Goal: Task Accomplishment & Management: Manage account settings

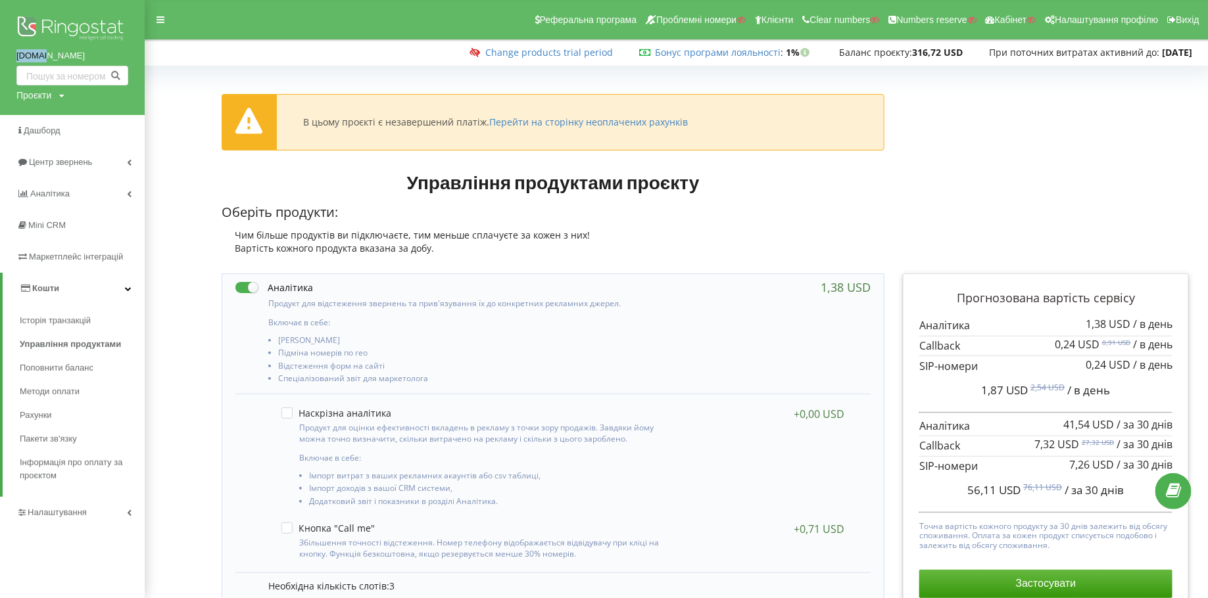
drag, startPoint x: 7, startPoint y: 57, endPoint x: 64, endPoint y: 56, distance: 57.2
click at [64, 56] on div "gol.ua Проєкти thermasteel.ua Пошук" at bounding box center [72, 57] width 145 height 115
copy link "gol.ua"
click at [45, 324] on span "Історія транзакцій" at bounding box center [58, 320] width 77 height 13
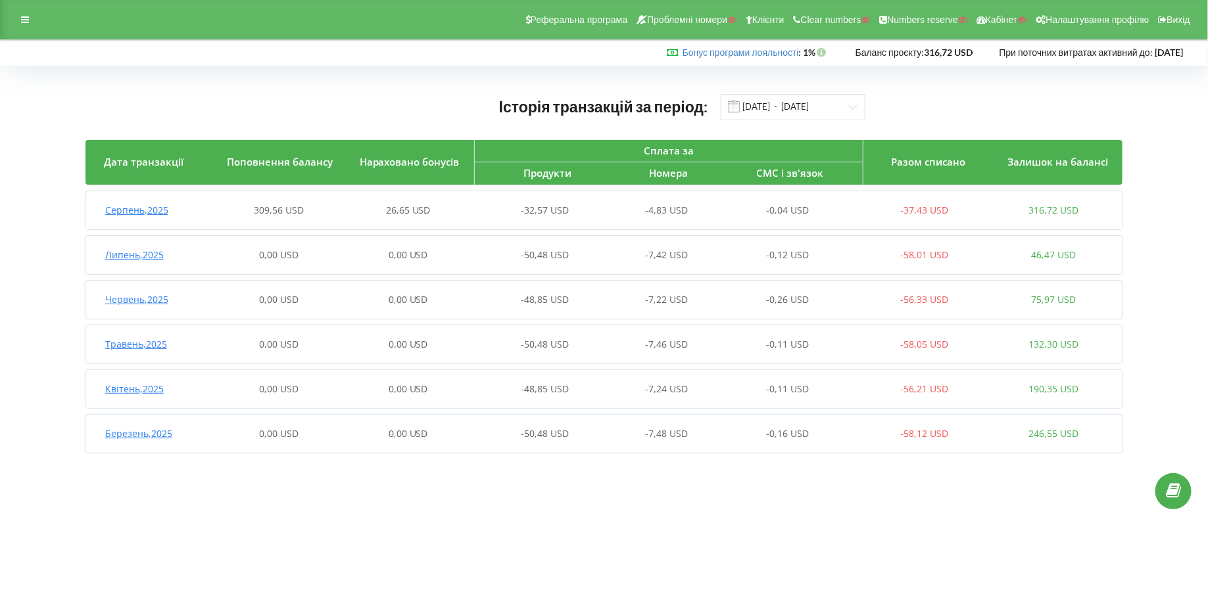
click at [137, 208] on span "Серпень , 2025" at bounding box center [136, 210] width 63 height 12
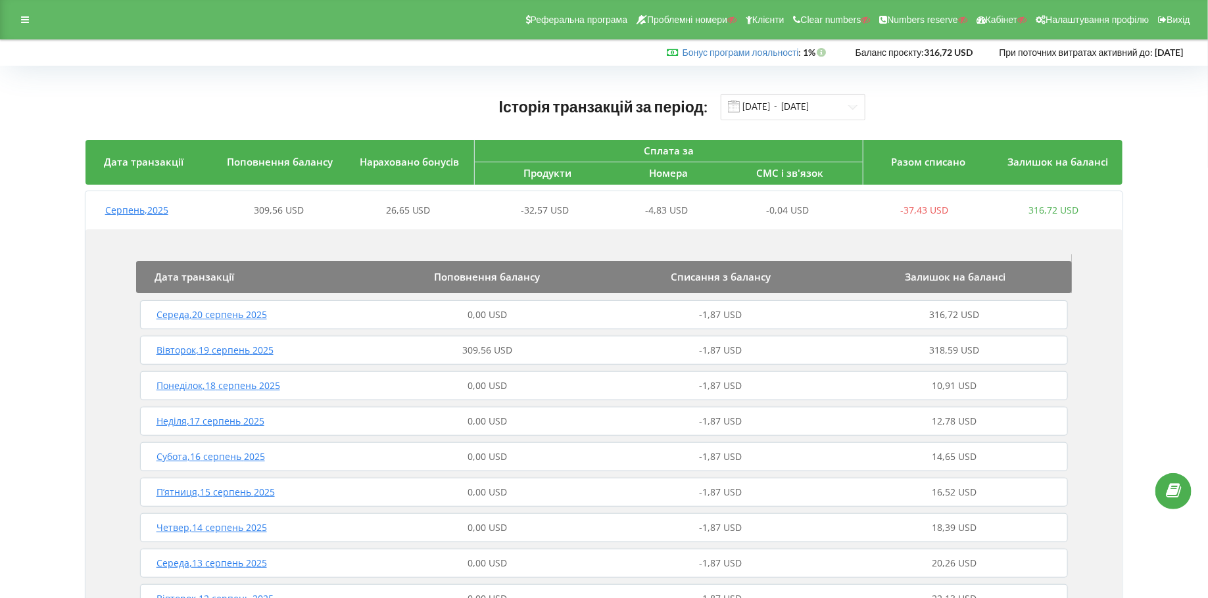
click at [191, 345] on span "Вівторок , 19 серпень 2025" at bounding box center [214, 350] width 117 height 12
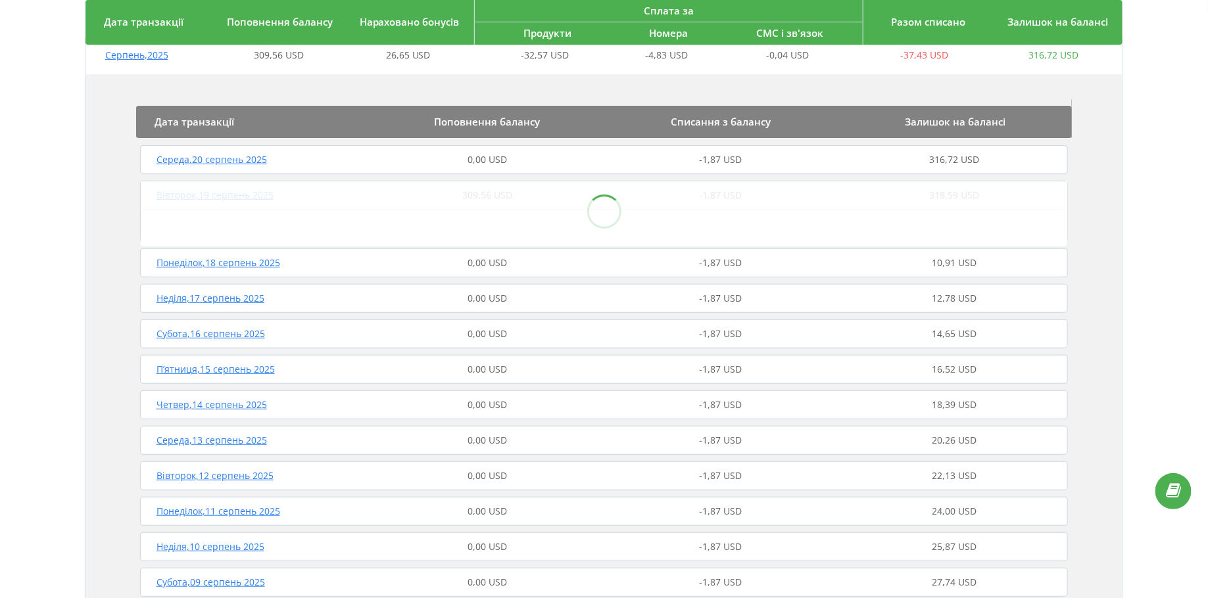
scroll to position [161, 0]
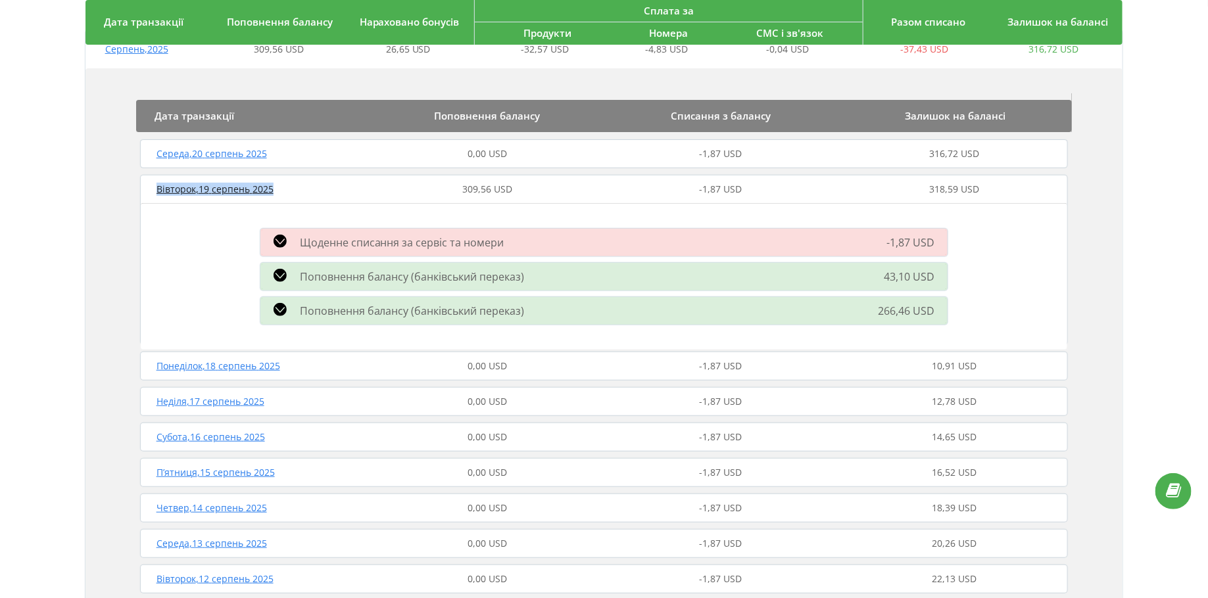
drag, startPoint x: 151, startPoint y: 188, endPoint x: 299, endPoint y: 187, distance: 147.9
click at [299, 187] on div "Вівторок , 19 серпень 2025" at bounding box center [253, 189] width 233 height 13
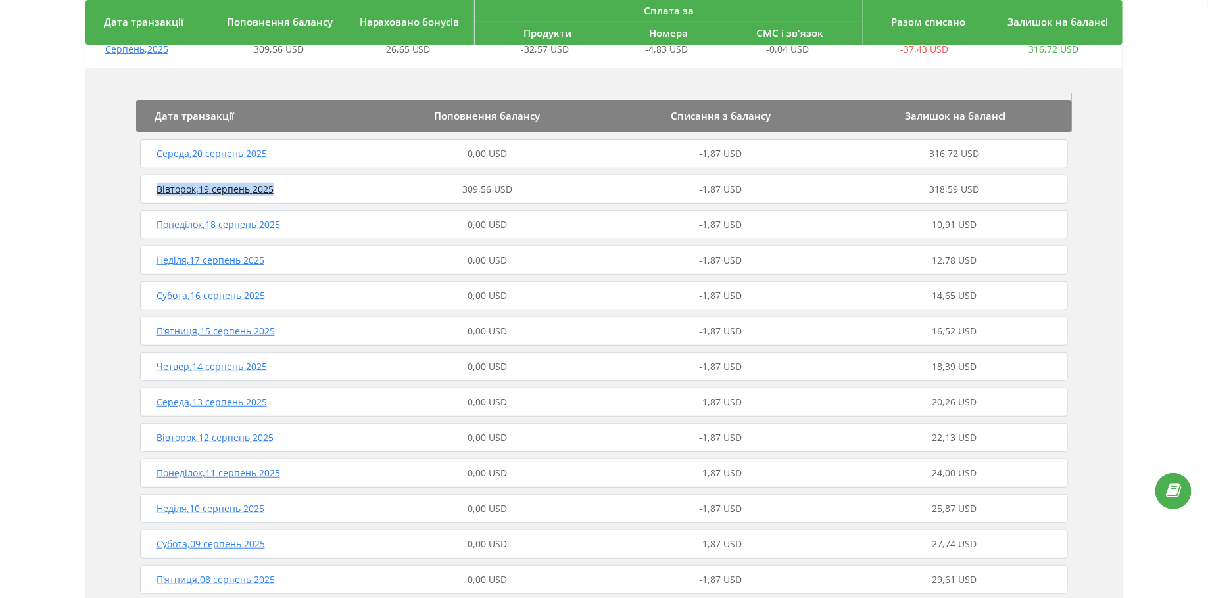
copy span "Вівторок , 19 серпень 2025"
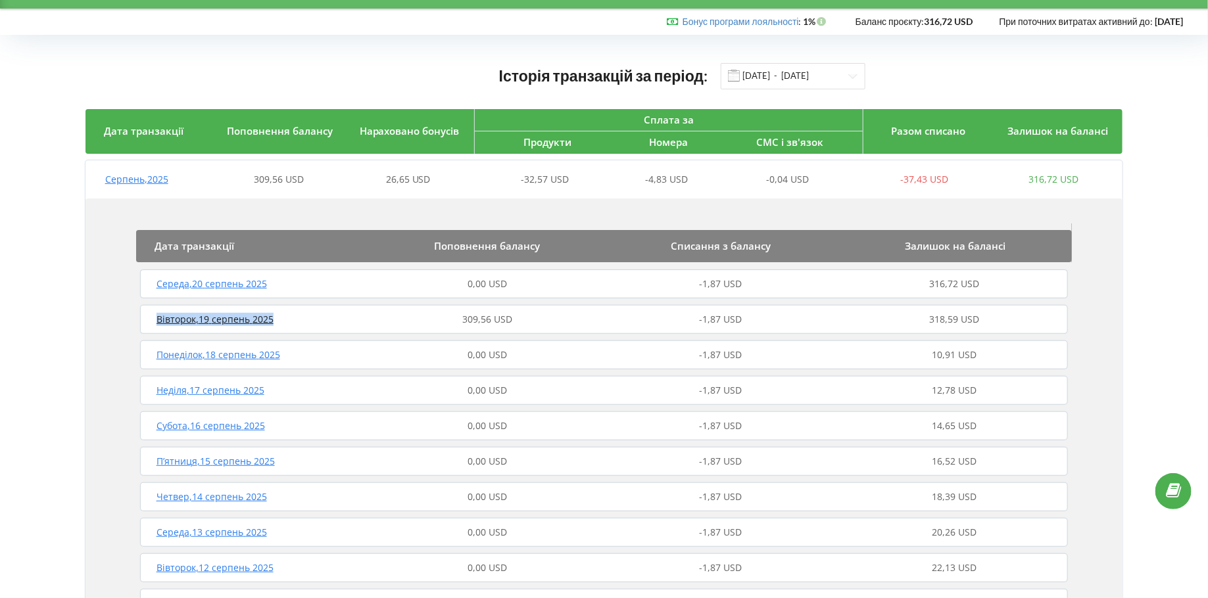
scroll to position [16, 0]
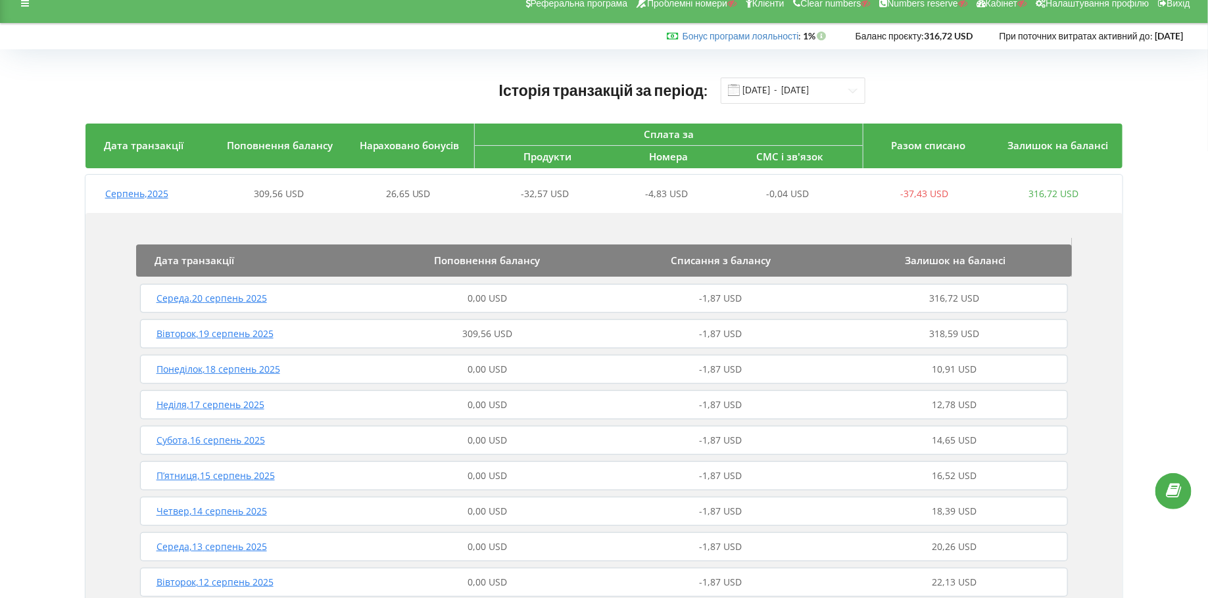
click at [125, 179] on div "Серпень , 2025 309,56 USD 26,65 USD -32,57 USD -4,83 USD -0,04 USD -37,43 USD 3…" at bounding box center [601, 194] width 1033 height 32
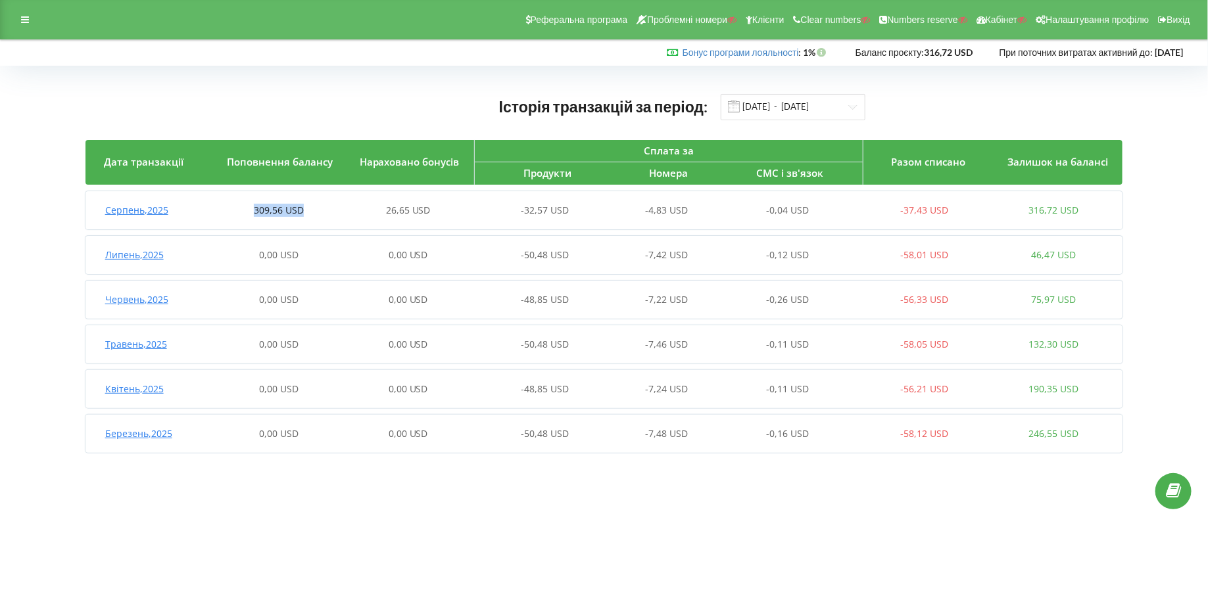
drag, startPoint x: 248, startPoint y: 207, endPoint x: 303, endPoint y: 207, distance: 55.2
click at [303, 207] on div "309,56 USD" at bounding box center [278, 210] width 129 height 13
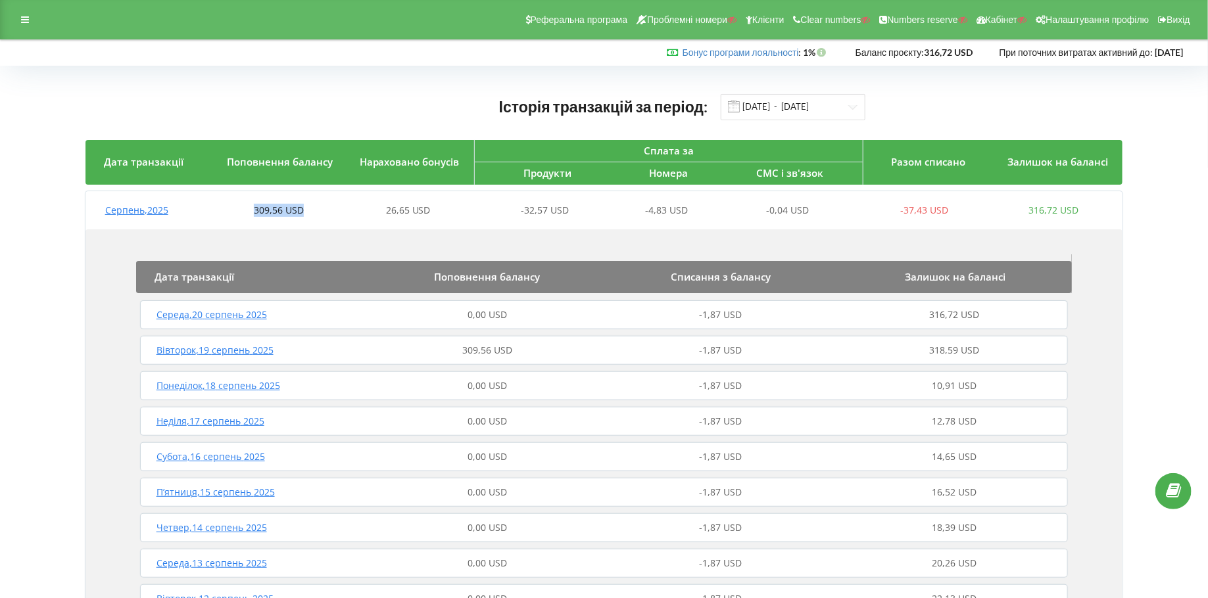
copy span "309,56 USD"
click at [143, 214] on span "Серпень , 2025" at bounding box center [136, 210] width 63 height 12
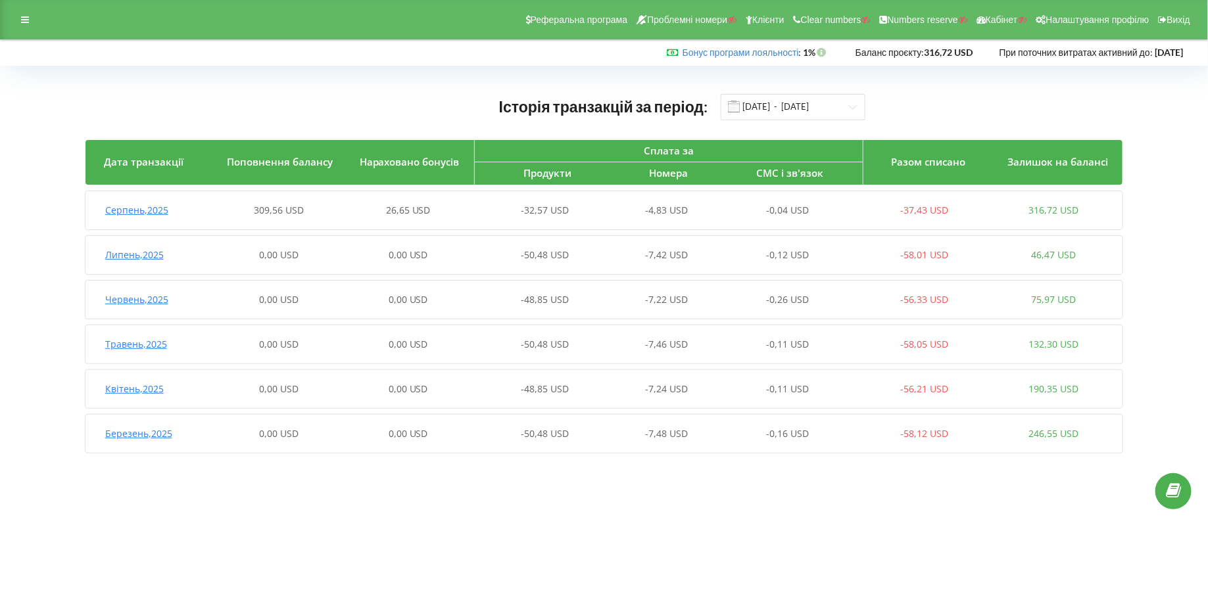
click at [134, 212] on span "Серпень , 2025" at bounding box center [136, 210] width 63 height 12
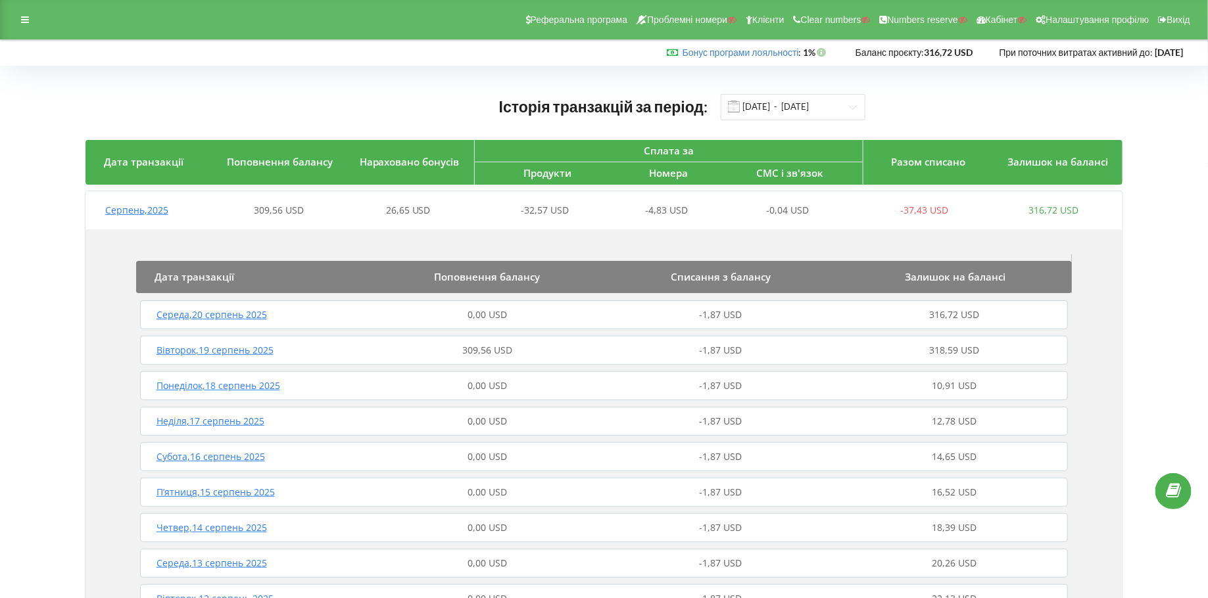
click at [187, 352] on span "Вівторок , 19 серпень 2025" at bounding box center [214, 350] width 117 height 12
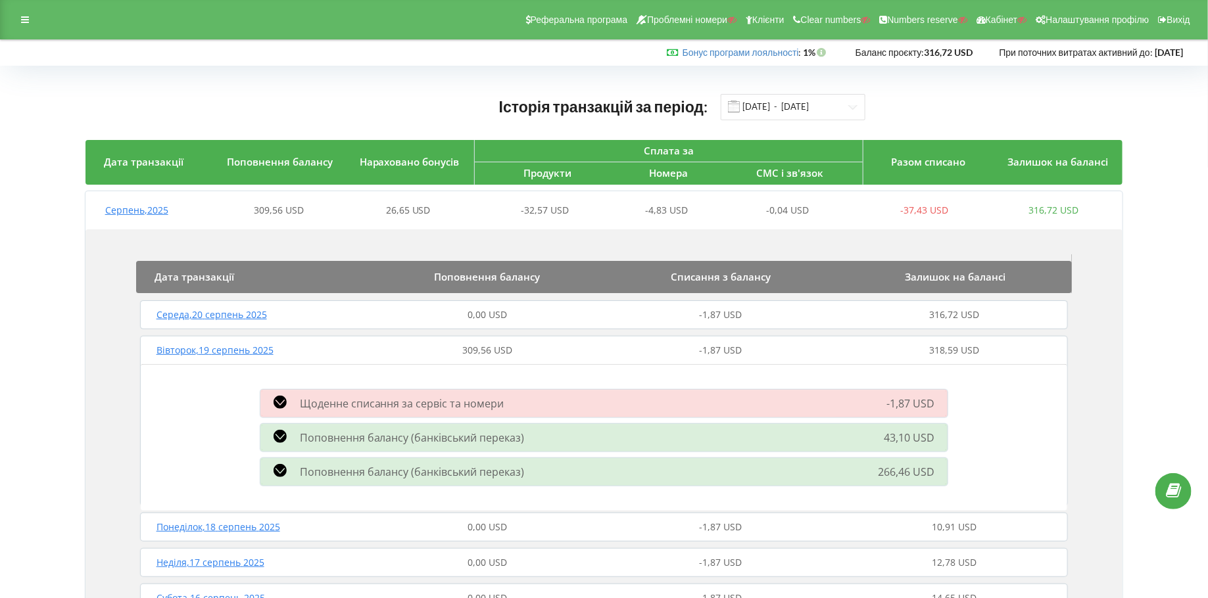
scroll to position [18, 0]
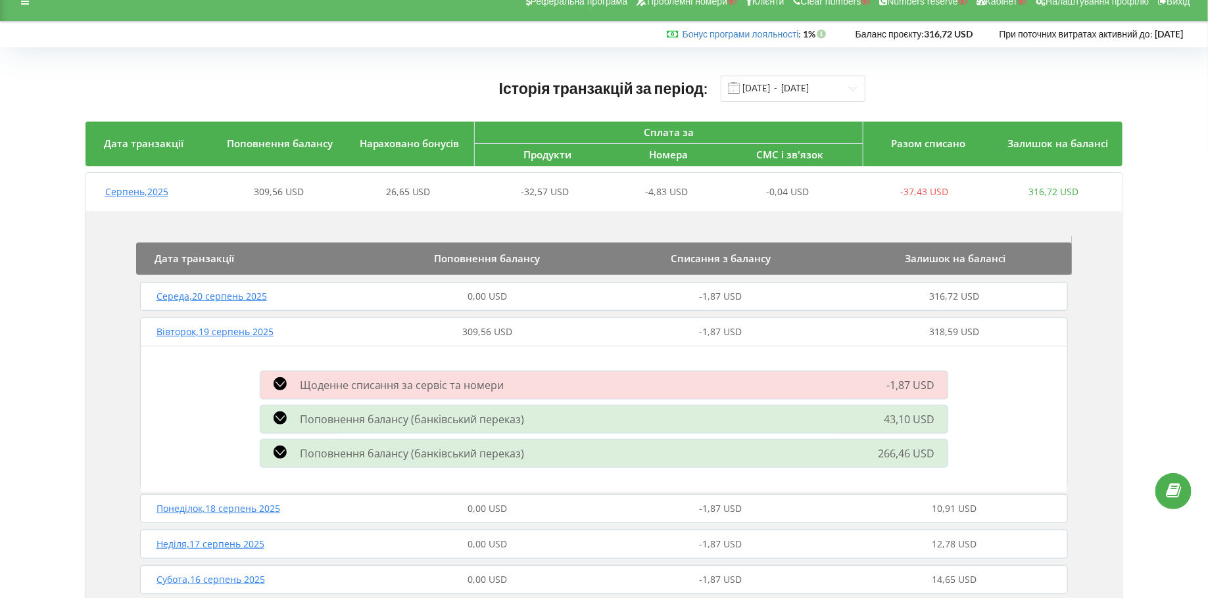
click at [306, 414] on span "Поповнення балансу (банківський переказ)" at bounding box center [412, 419] width 225 height 14
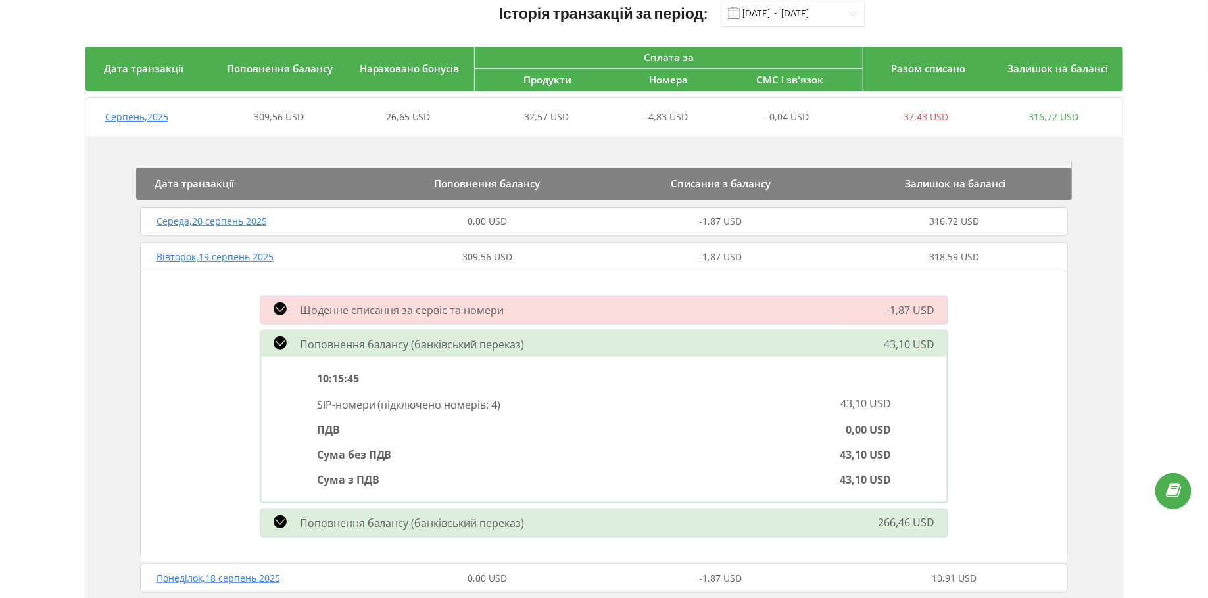
scroll to position [107, 0]
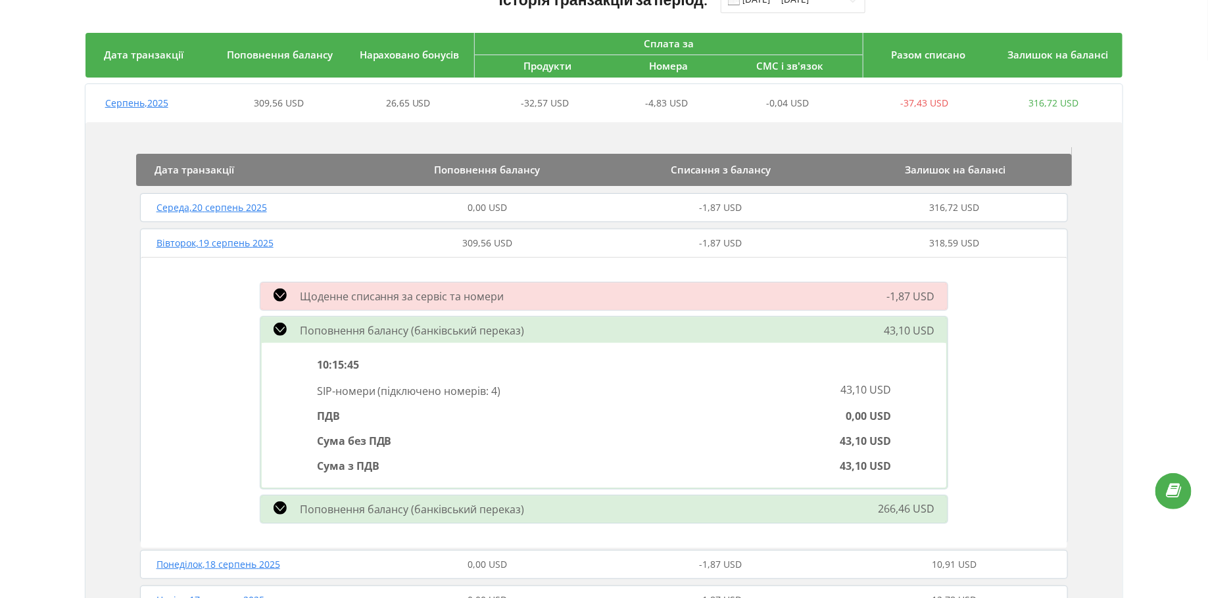
click at [323, 507] on span "Поповнення балансу (банківський переказ)" at bounding box center [412, 509] width 225 height 14
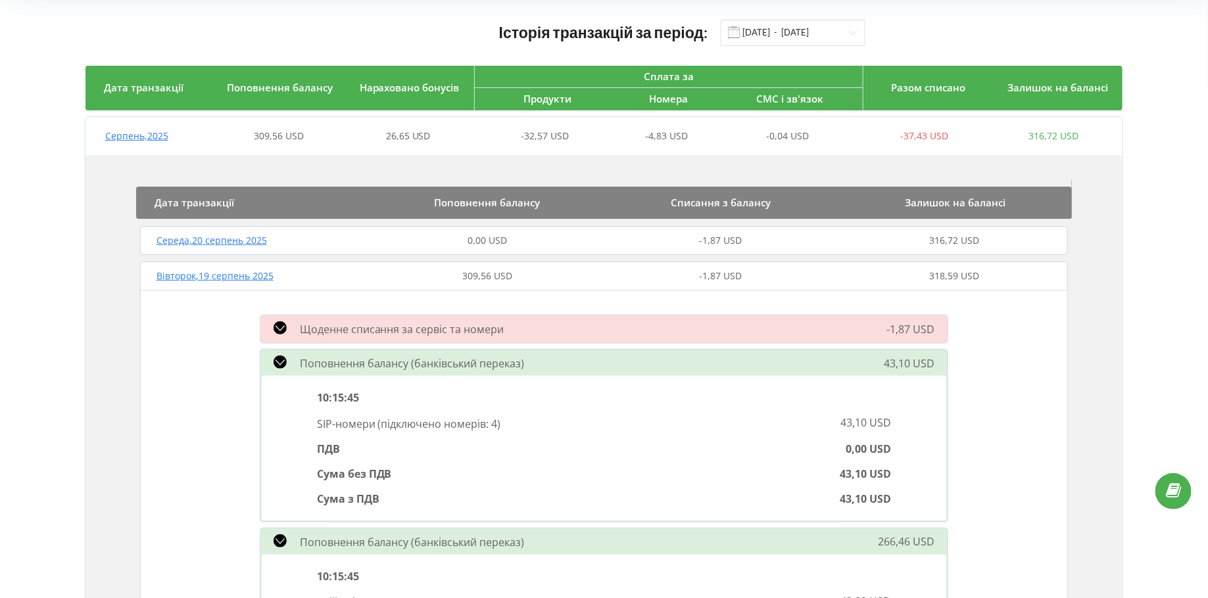
scroll to position [0, 0]
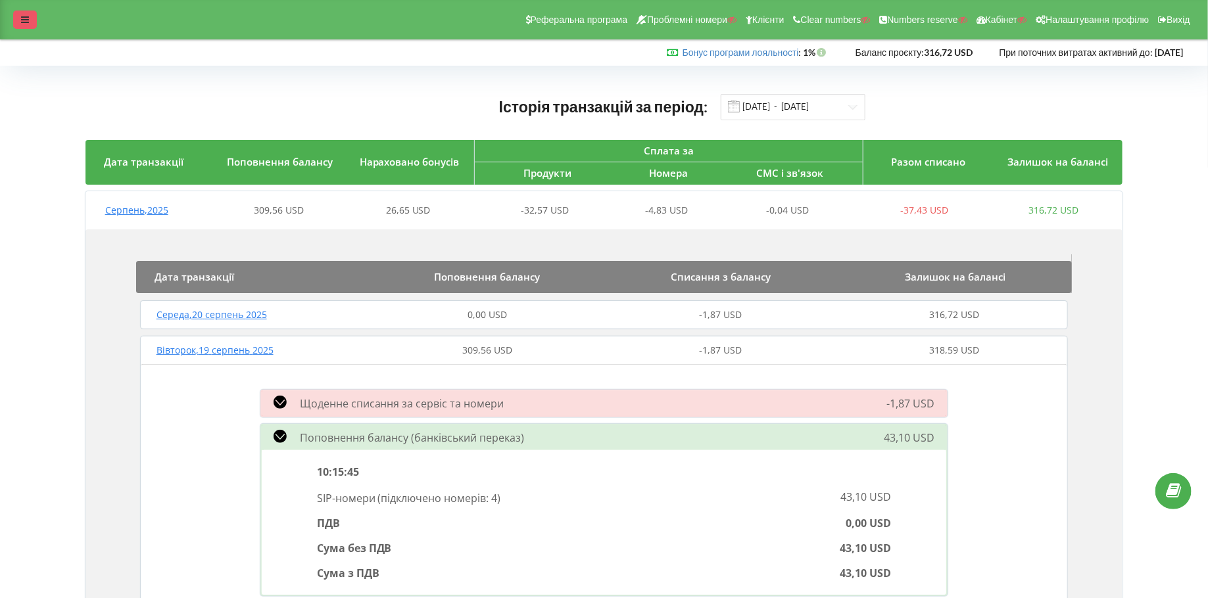
click at [18, 16] on div at bounding box center [25, 20] width 24 height 18
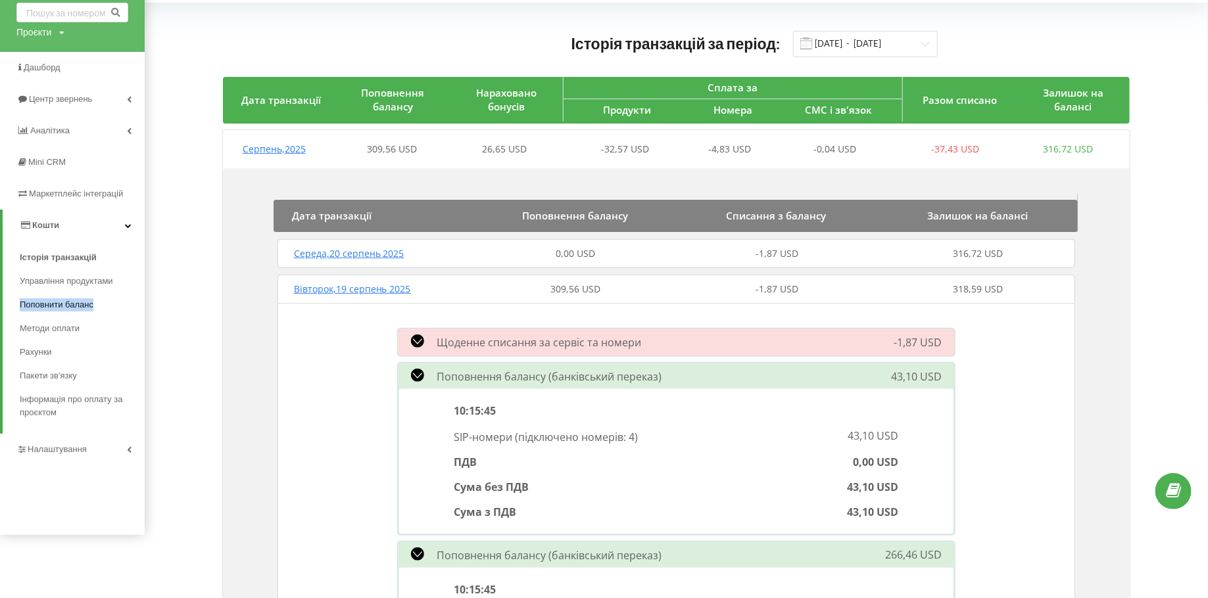
scroll to position [70, 0]
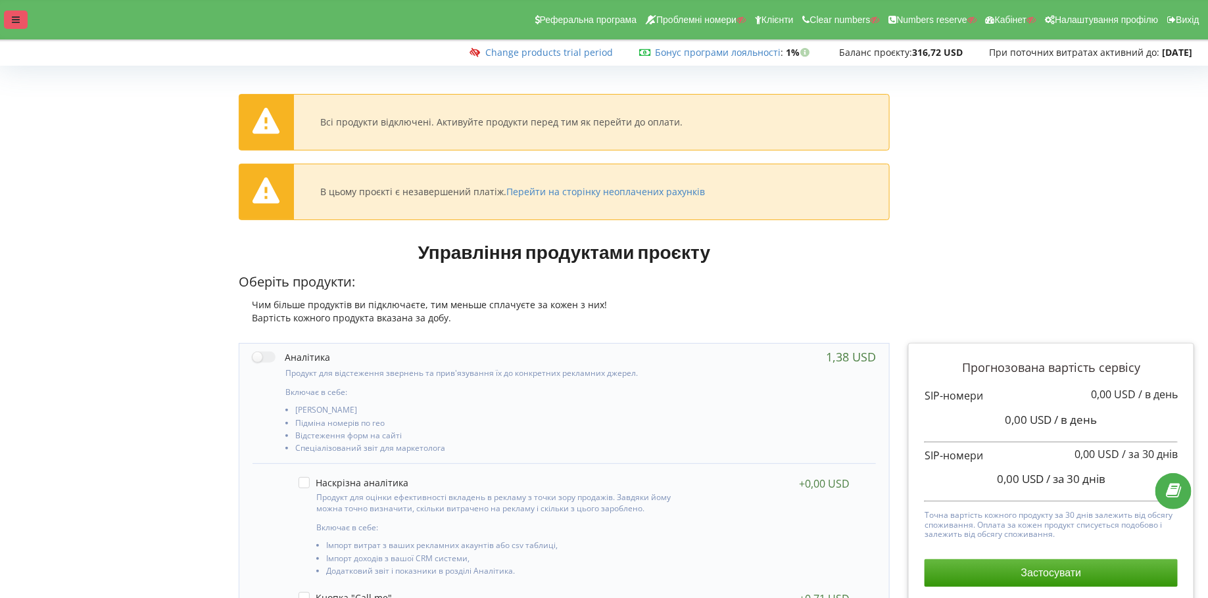
click at [17, 21] on icon at bounding box center [16, 19] width 8 height 9
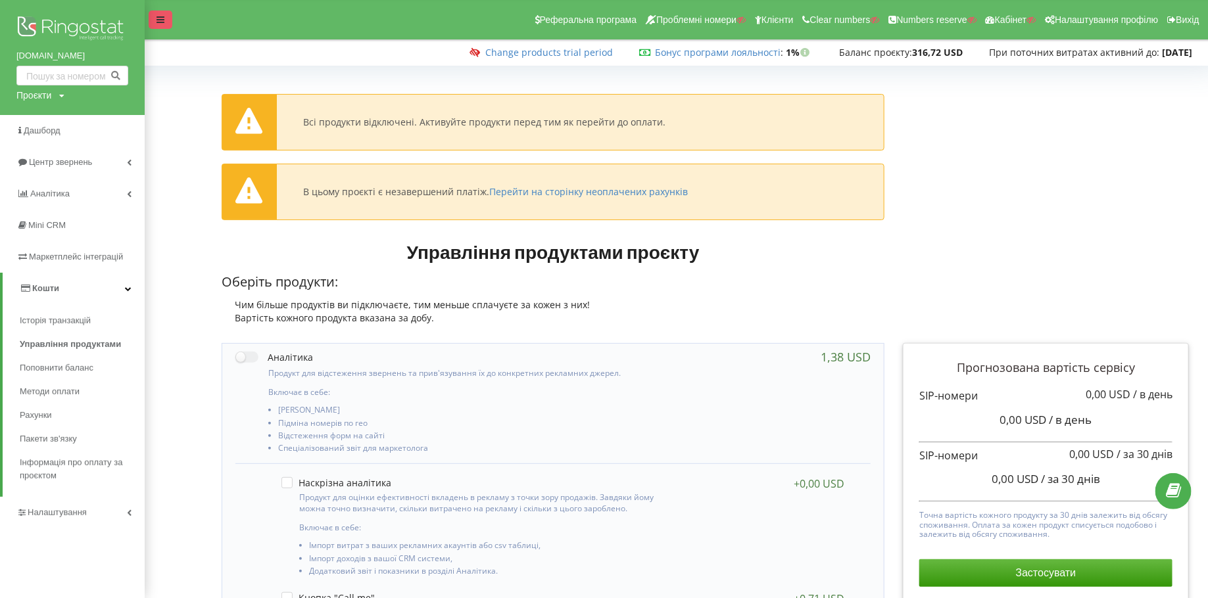
click at [151, 19] on div at bounding box center [161, 20] width 24 height 18
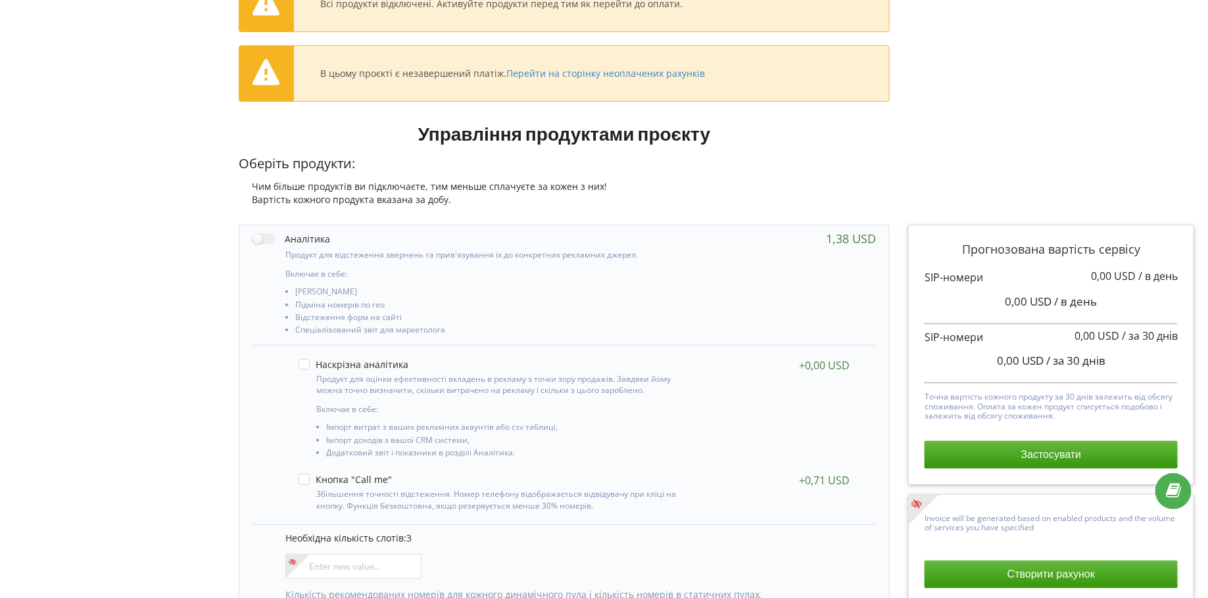
scroll to position [103, 0]
